Goal: Information Seeking & Learning: Understand process/instructions

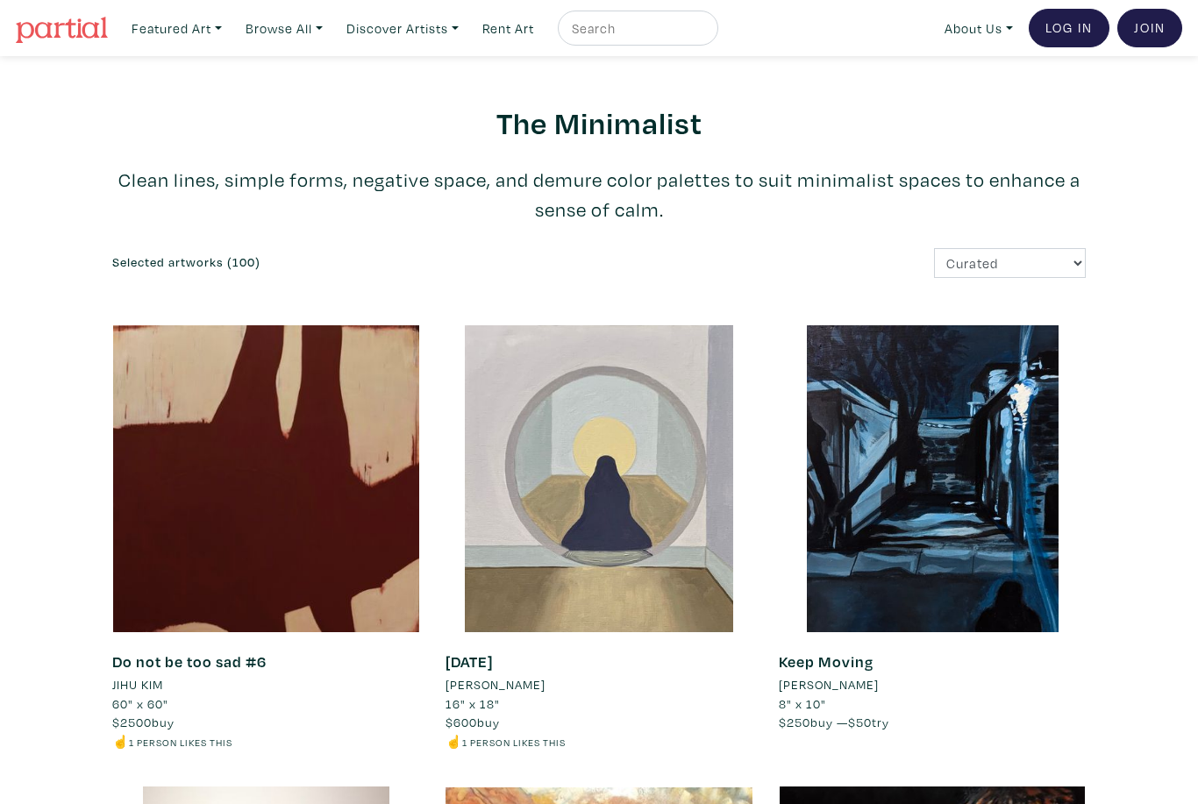
click at [955, 35] on link "About Us" at bounding box center [978, 29] width 84 height 36
click at [957, 73] on link "About Us" at bounding box center [1025, 81] width 144 height 16
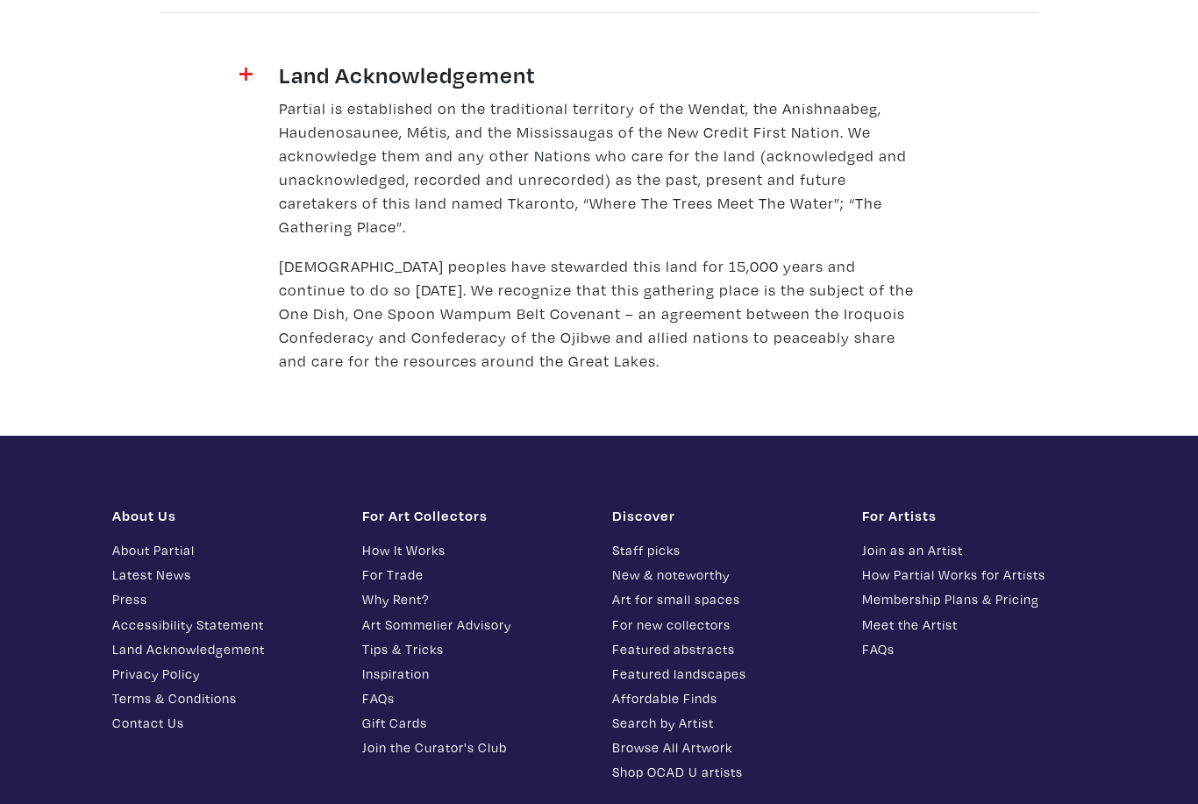
scroll to position [2315, 0]
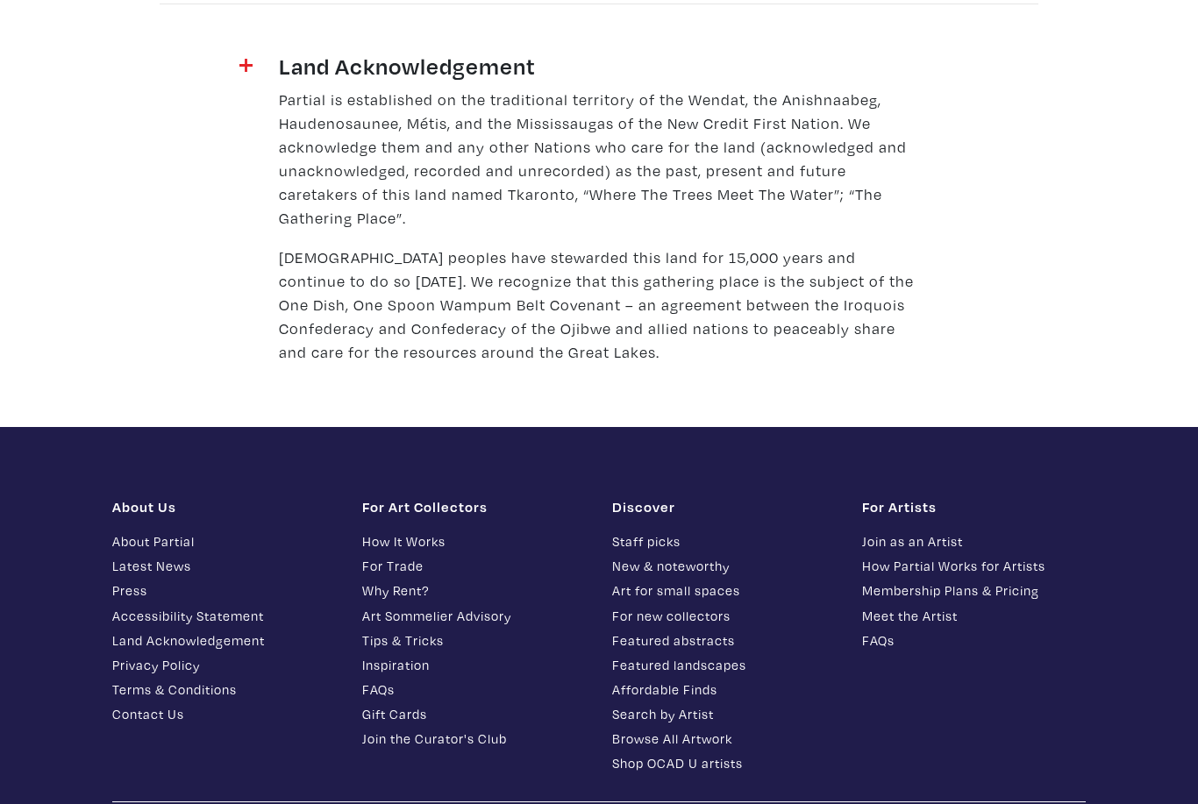
click at [390, 531] on link "How It Works" at bounding box center [474, 541] width 224 height 20
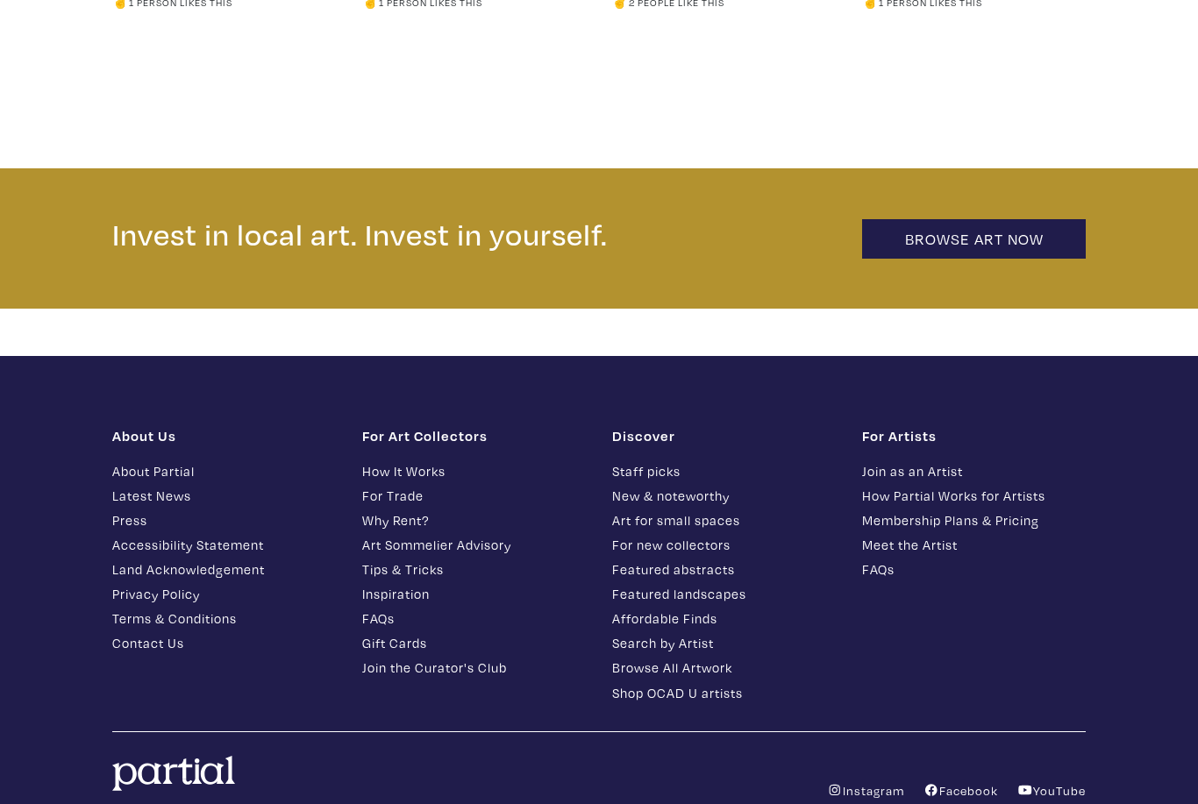
scroll to position [3638, 0]
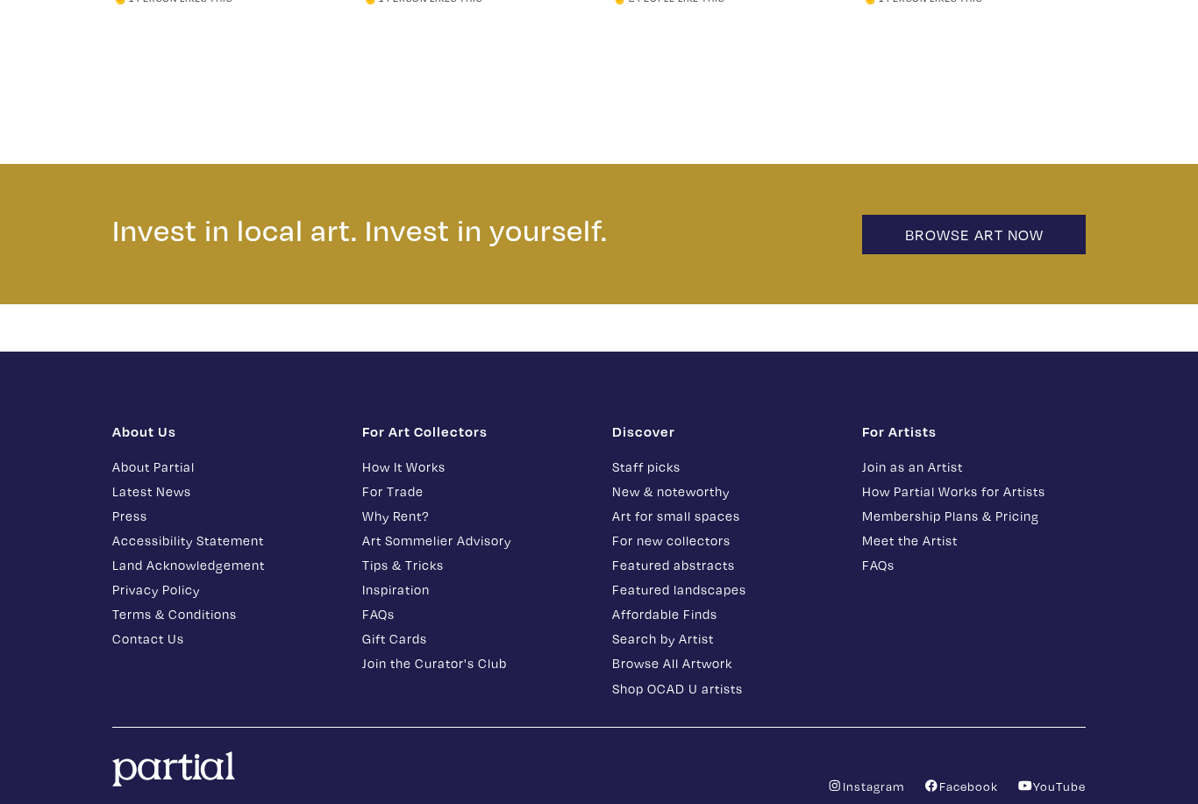
click at [132, 457] on link "About Partial" at bounding box center [224, 467] width 224 height 20
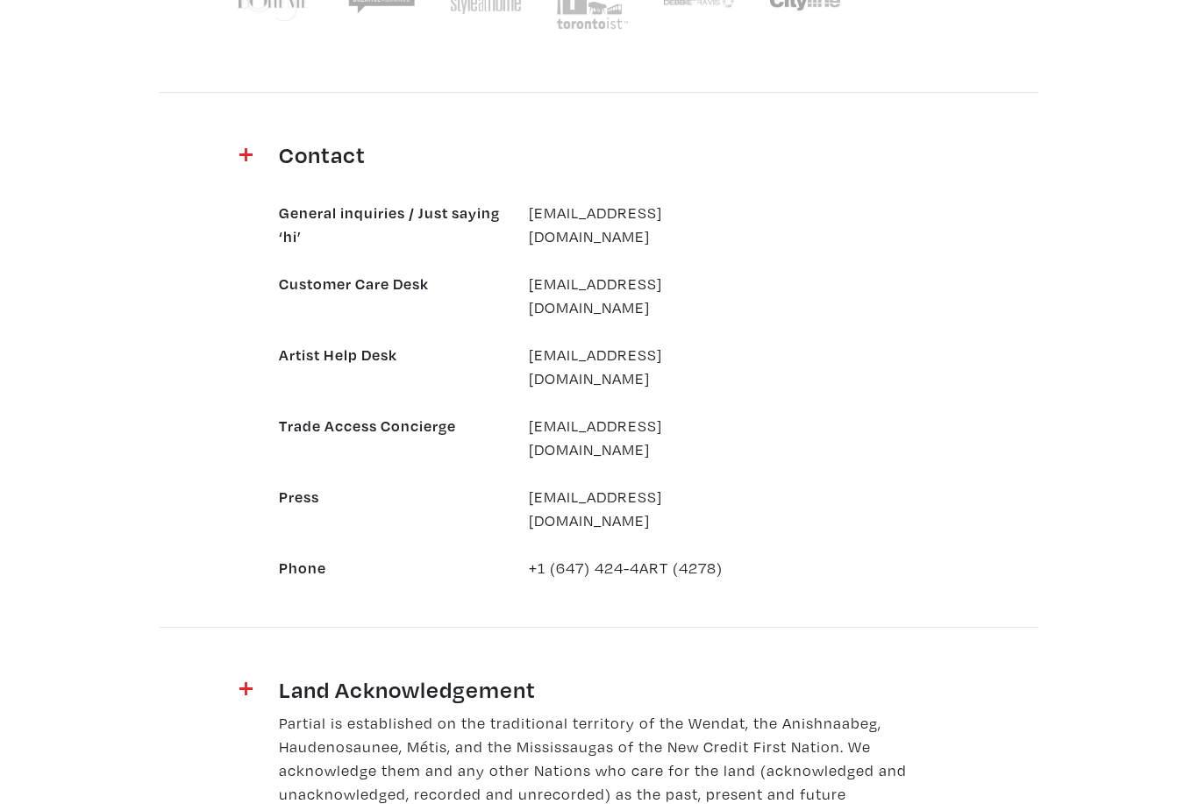
scroll to position [1696, 0]
